Goal: Task Accomplishment & Management: Use online tool/utility

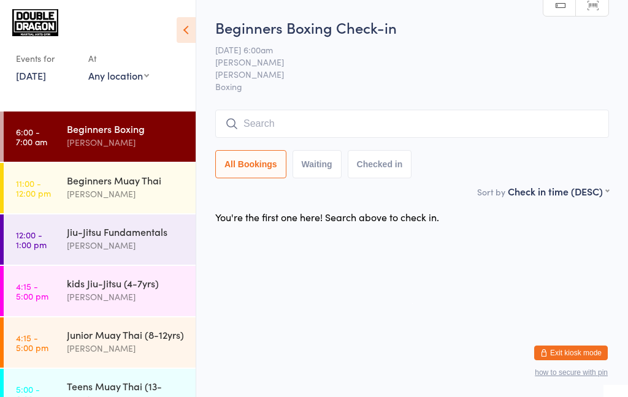
click at [119, 140] on div "[PERSON_NAME]" at bounding box center [126, 143] width 118 height 14
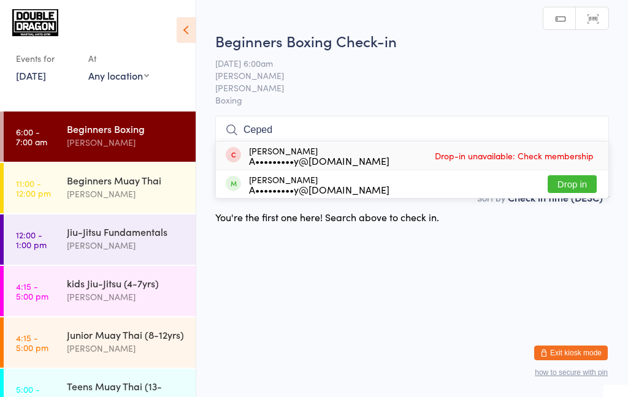
type input "Ceped"
click at [568, 188] on button "Drop in" at bounding box center [572, 184] width 49 height 18
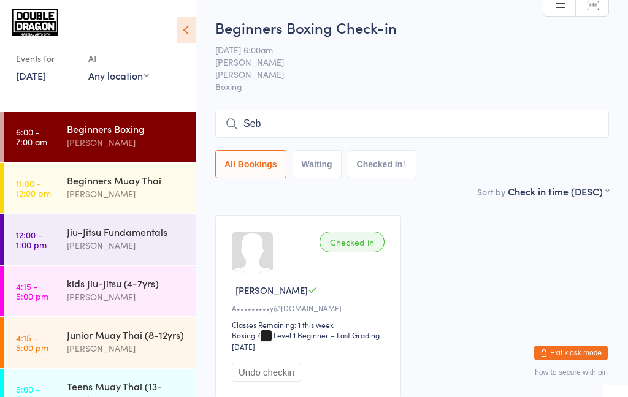
scroll to position [86, 0]
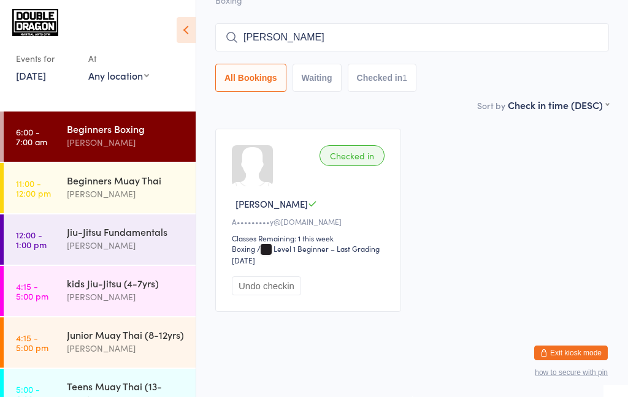
type input "[PERSON_NAME]"
click at [596, 253] on div "Checked in [PERSON_NAME] C A•••••••••y@[DOMAIN_NAME] Classes Remaining: 1 this …" at bounding box center [412, 220] width 416 height 205
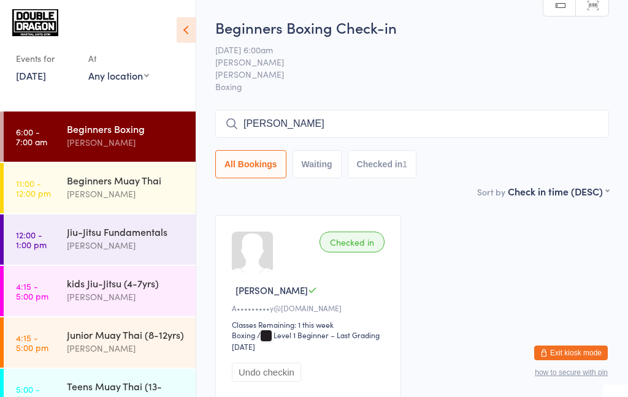
scroll to position [8, 0]
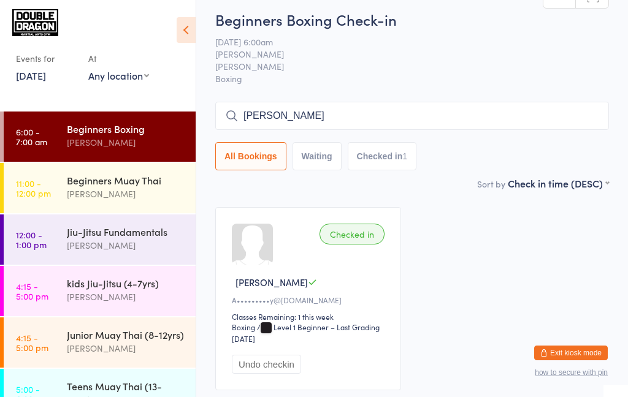
click at [548, 116] on input "[PERSON_NAME]" at bounding box center [412, 116] width 394 height 28
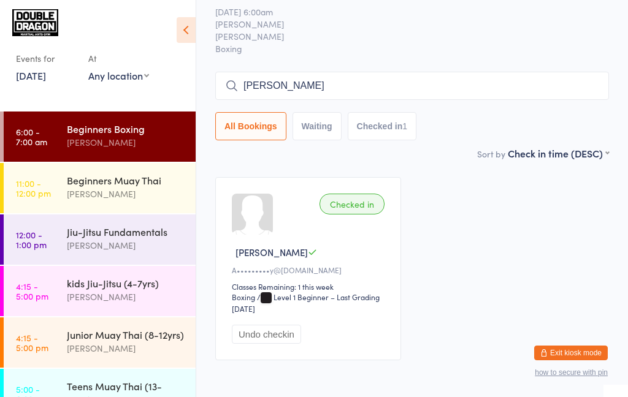
scroll to position [86, 0]
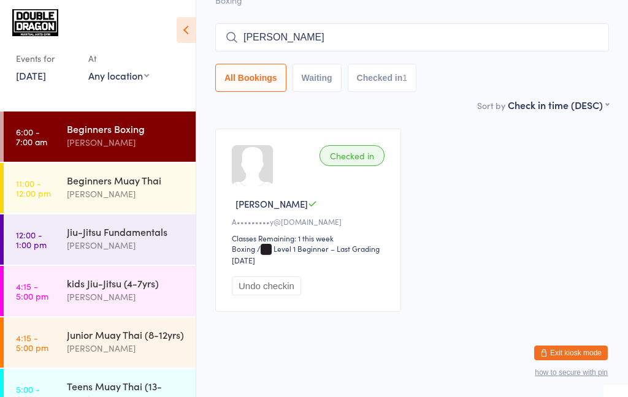
click at [384, 75] on button "Checked in 1" at bounding box center [382, 78] width 69 height 28
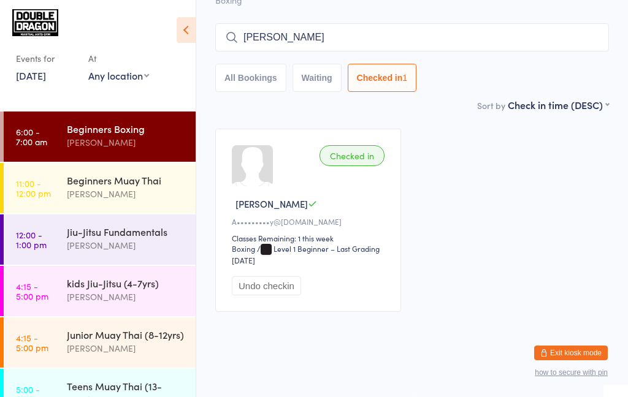
click at [247, 74] on button "All Bookings" at bounding box center [250, 78] width 71 height 28
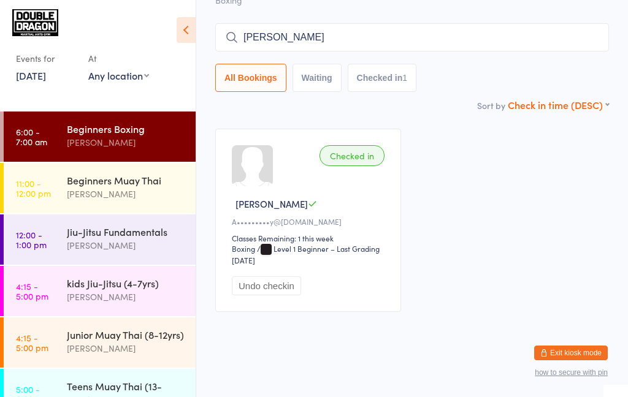
click at [570, 108] on select "First name (ASC) First name (DESC) Last name (ASC) Last name (DESC) Check in ti…" at bounding box center [558, 103] width 101 height 10
click at [458, 302] on div "Checked in [PERSON_NAME] C A•••••••••y@[DOMAIN_NAME] Classes Remaining: 1 this …" at bounding box center [412, 220] width 416 height 205
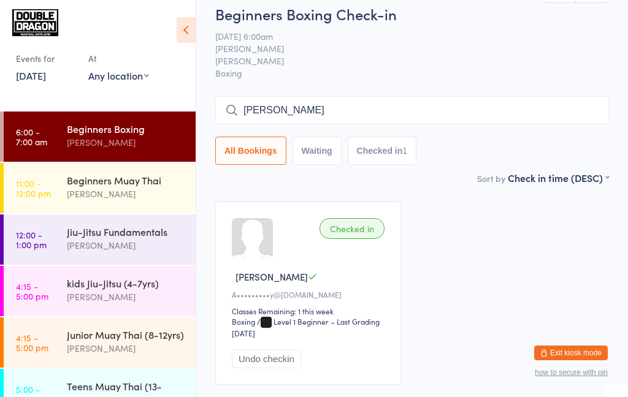
scroll to position [28, 0]
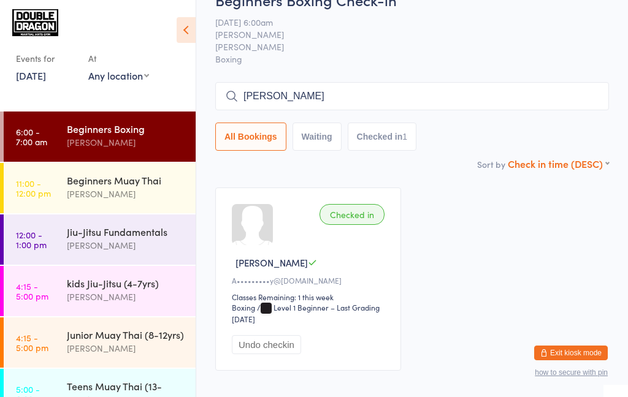
click at [583, 158] on select "First name (ASC) First name (DESC) Last name (ASC) Last name (DESC) Check in ti…" at bounding box center [558, 162] width 101 height 10
click at [572, 100] on input "[PERSON_NAME]" at bounding box center [412, 96] width 394 height 28
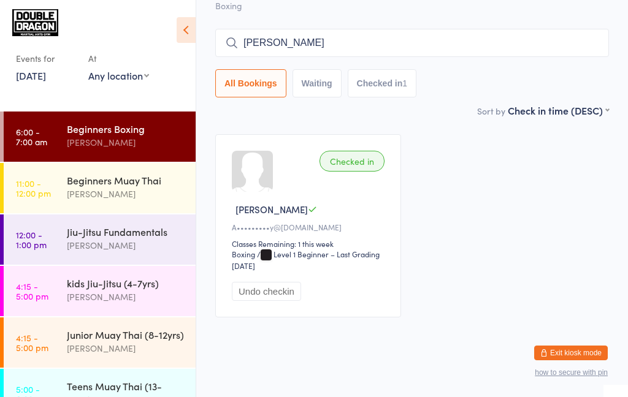
scroll to position [86, 0]
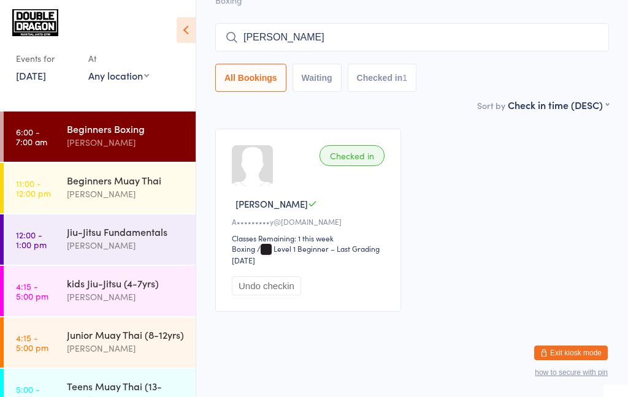
click at [590, 209] on div "Checked in [PERSON_NAME] C A•••••••••y@[DOMAIN_NAME] Classes Remaining: 1 this …" at bounding box center [412, 220] width 416 height 205
click at [575, 40] on input "[PERSON_NAME]" at bounding box center [412, 37] width 394 height 28
click at [580, 37] on input "[PERSON_NAME]" at bounding box center [412, 37] width 394 height 28
click at [591, 38] on input "[PERSON_NAME]" at bounding box center [412, 37] width 394 height 28
type input "[PERSON_NAME]"
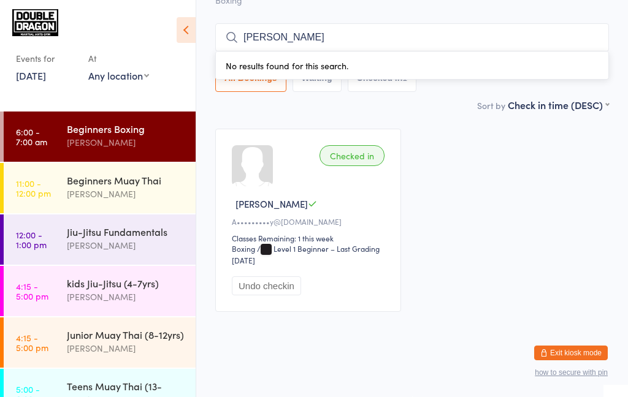
click at [602, 302] on div "Checked in [PERSON_NAME] C A•••••••••y@[DOMAIN_NAME] Classes Remaining: 1 this …" at bounding box center [412, 220] width 416 height 205
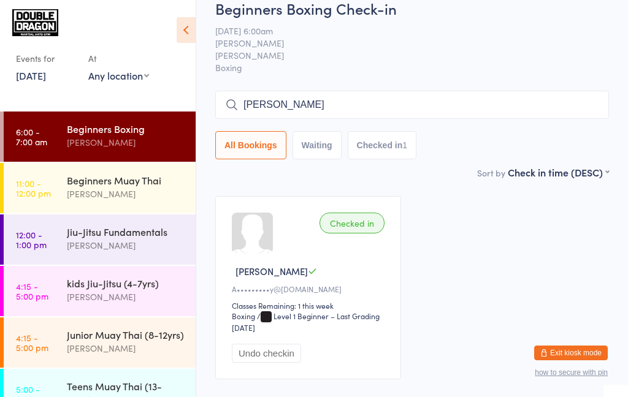
scroll to position [0, 0]
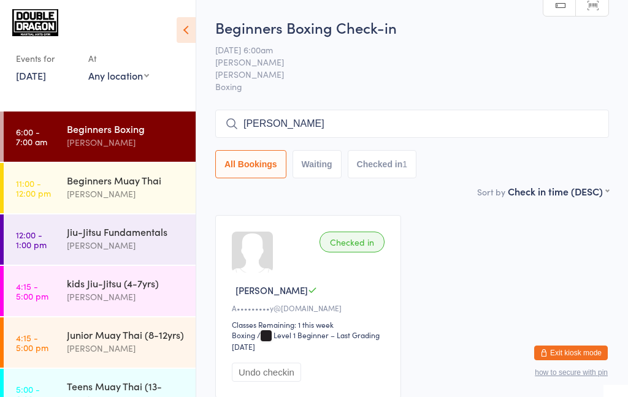
click at [326, 167] on button "Waiting" at bounding box center [316, 164] width 49 height 28
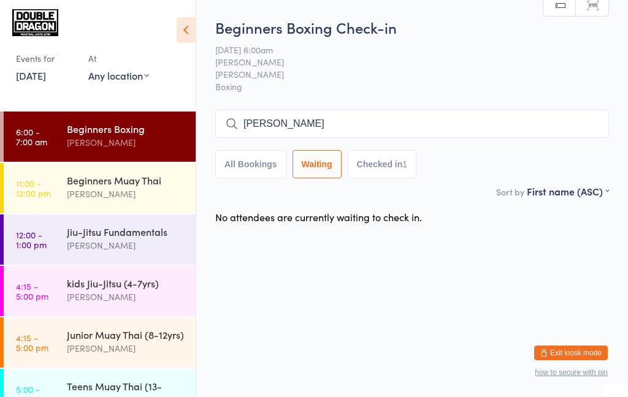
click at [383, 162] on button "Checked in 1" at bounding box center [382, 164] width 69 height 28
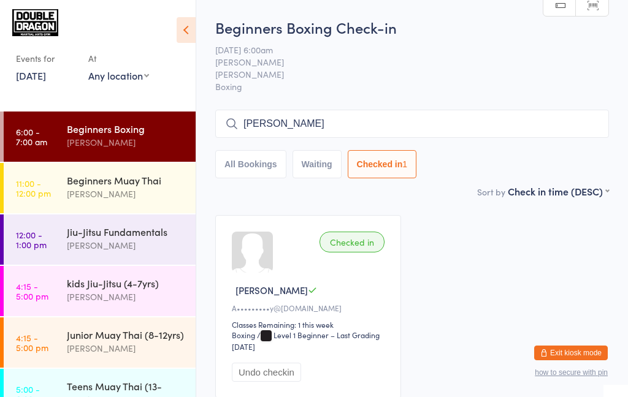
select select "5"
click at [148, 136] on div "[PERSON_NAME]" at bounding box center [126, 143] width 118 height 14
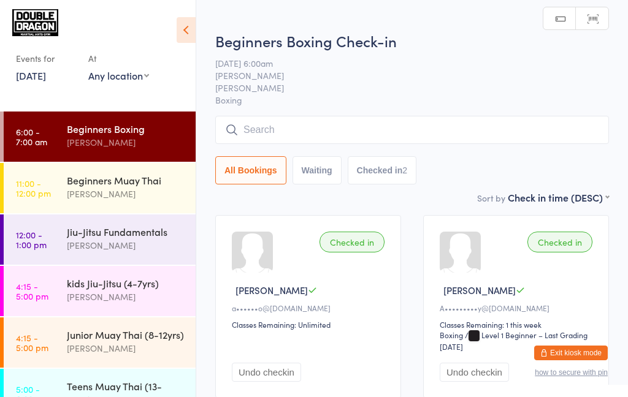
click at [569, 164] on div "All Bookings Waiting Checked in 2" at bounding box center [412, 170] width 394 height 28
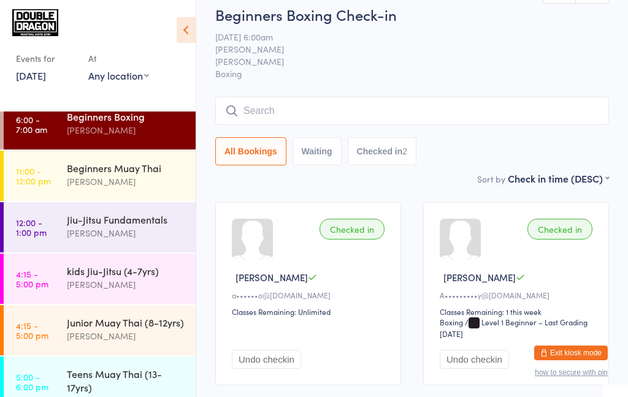
scroll to position [12, 0]
click at [470, 125] on input "search" at bounding box center [412, 111] width 394 height 28
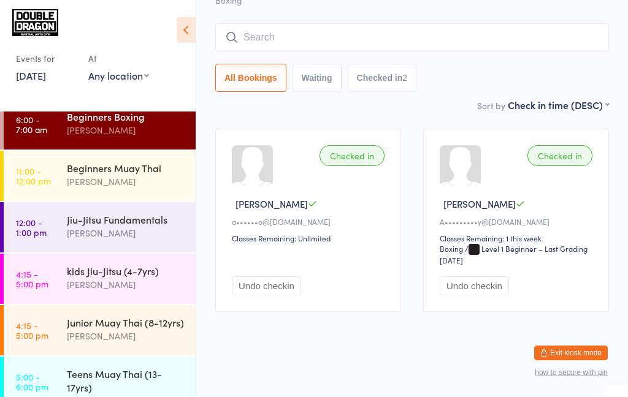
scroll to position [0, 0]
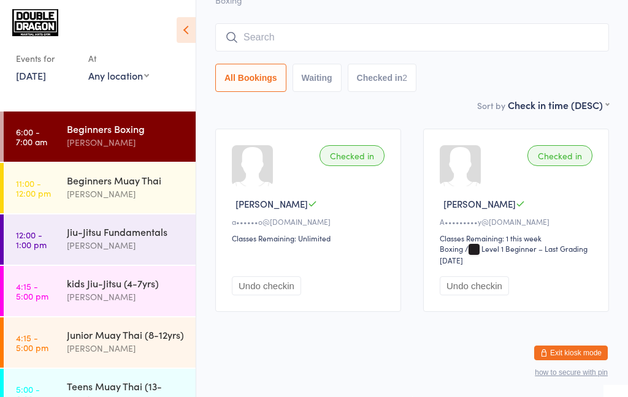
click at [119, 150] on div "[PERSON_NAME]" at bounding box center [126, 143] width 118 height 14
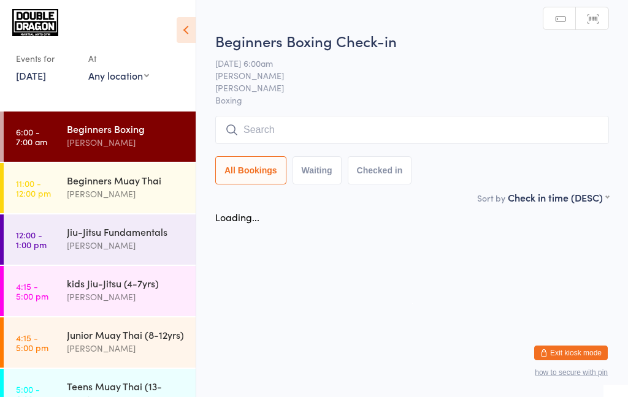
click at [135, 128] on div "Beginners Boxing" at bounding box center [126, 128] width 118 height 13
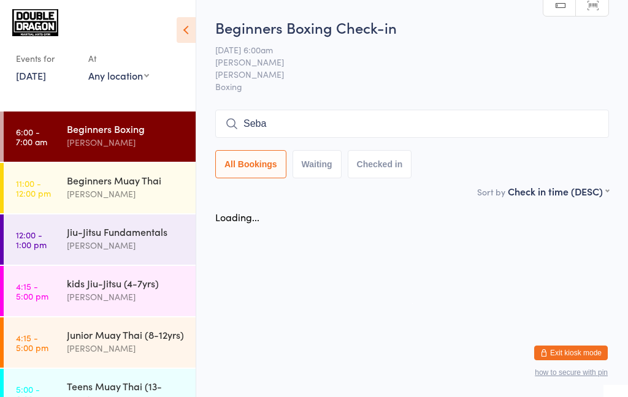
type input "Sebas"
